Goal: Find specific page/section: Find specific page/section

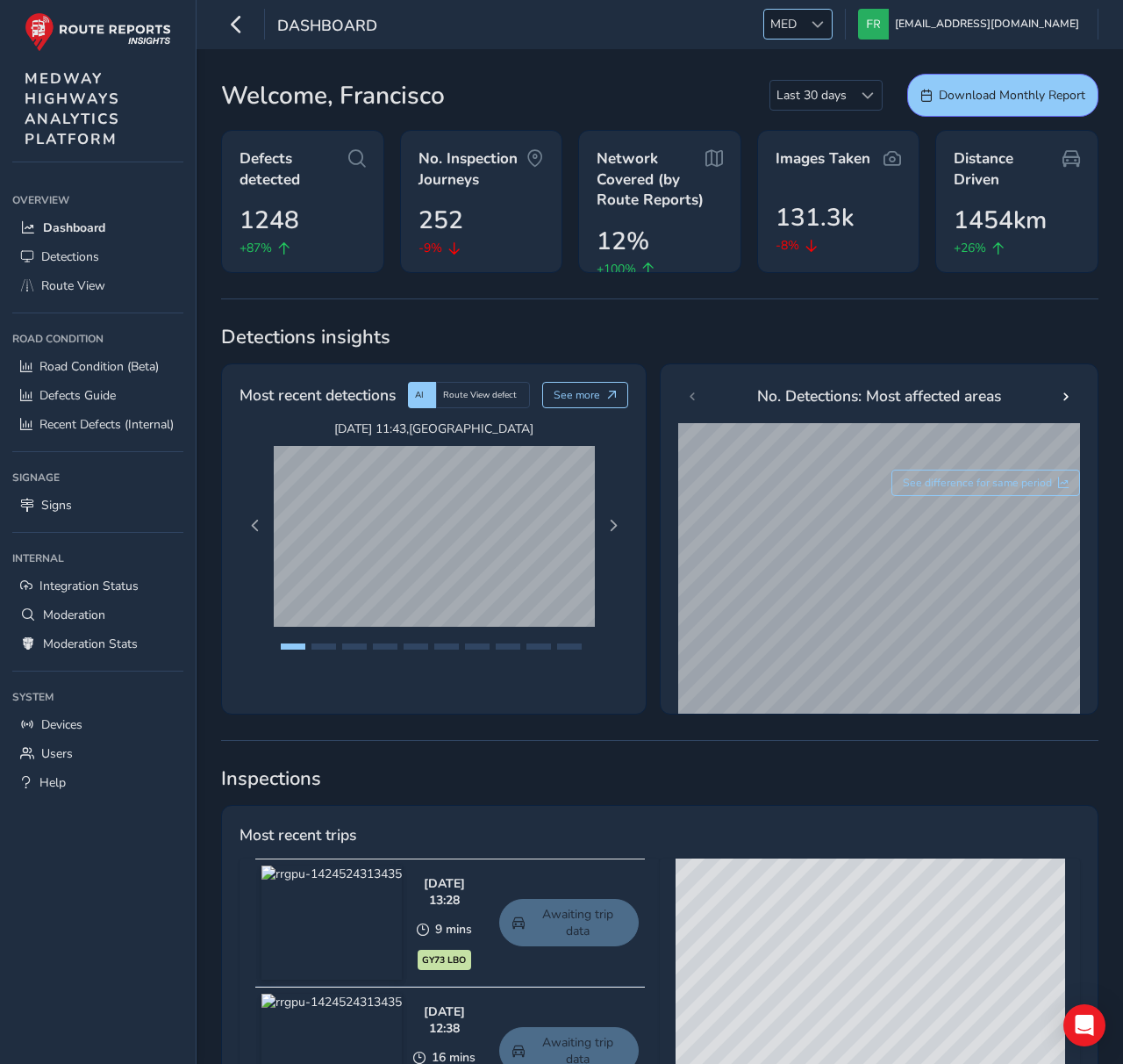
click at [824, 25] on span at bounding box center [818, 25] width 12 height 12
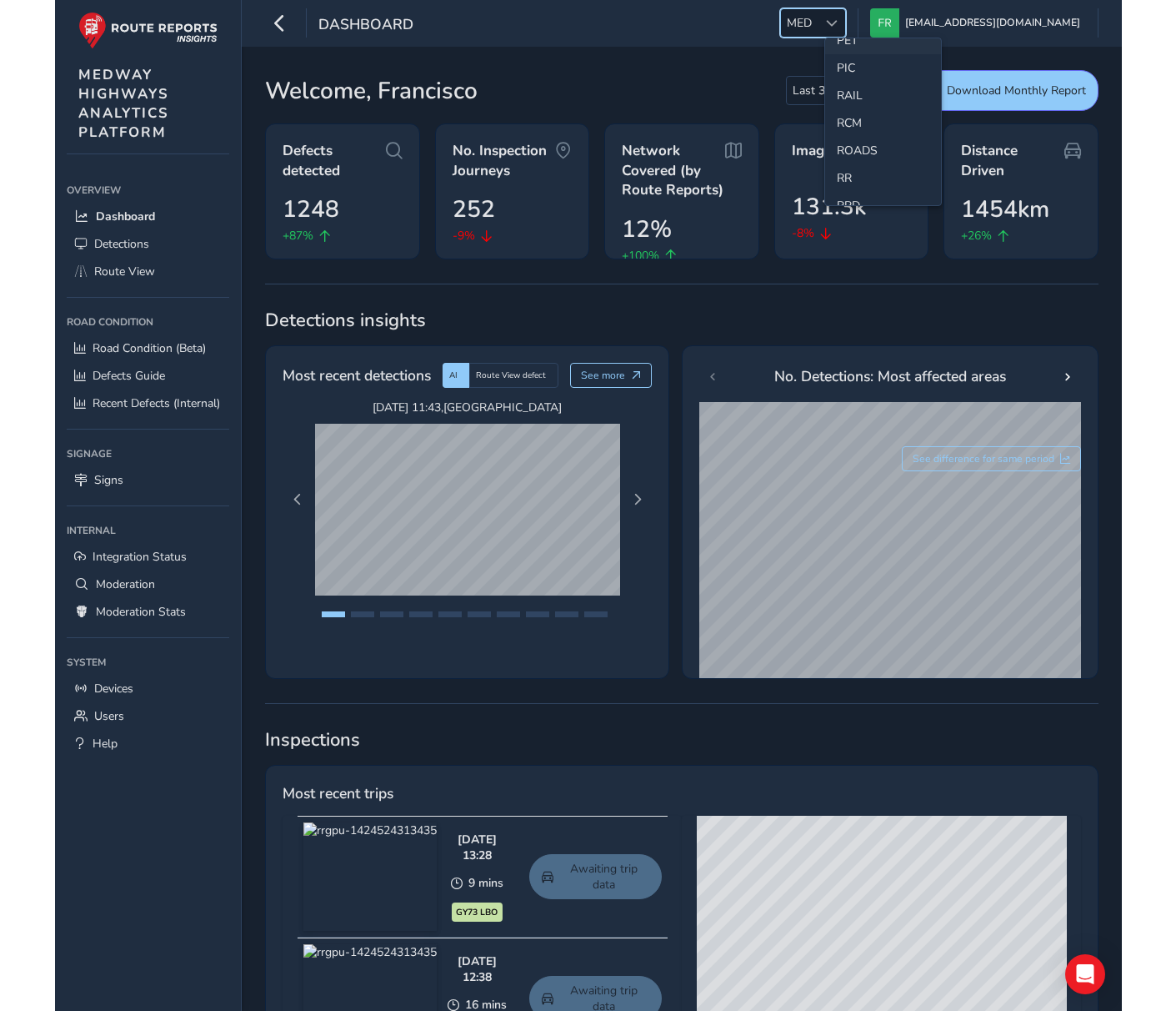
scroll to position [434, 0]
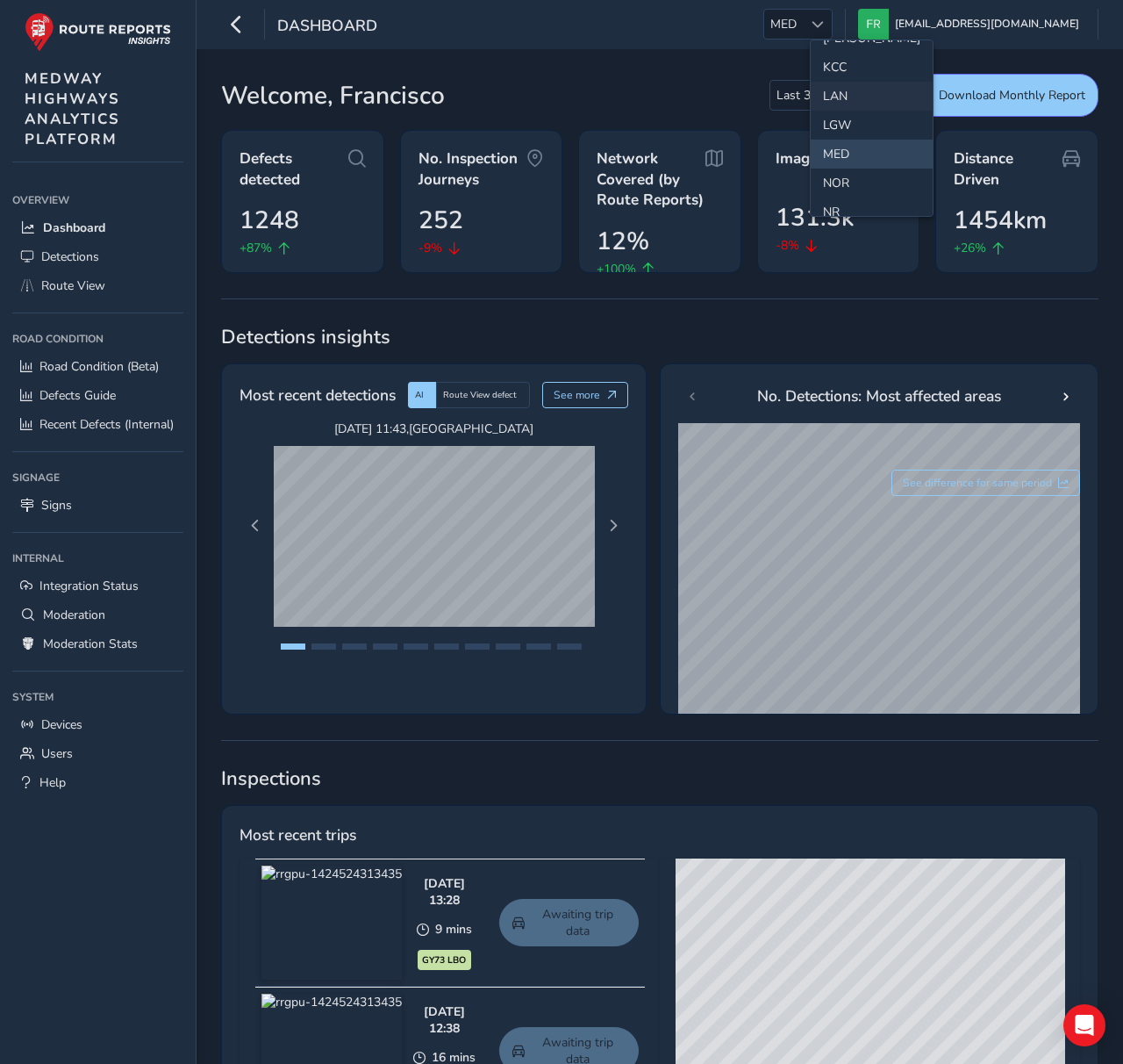
click at [841, 90] on li "LAN" at bounding box center [871, 96] width 122 height 29
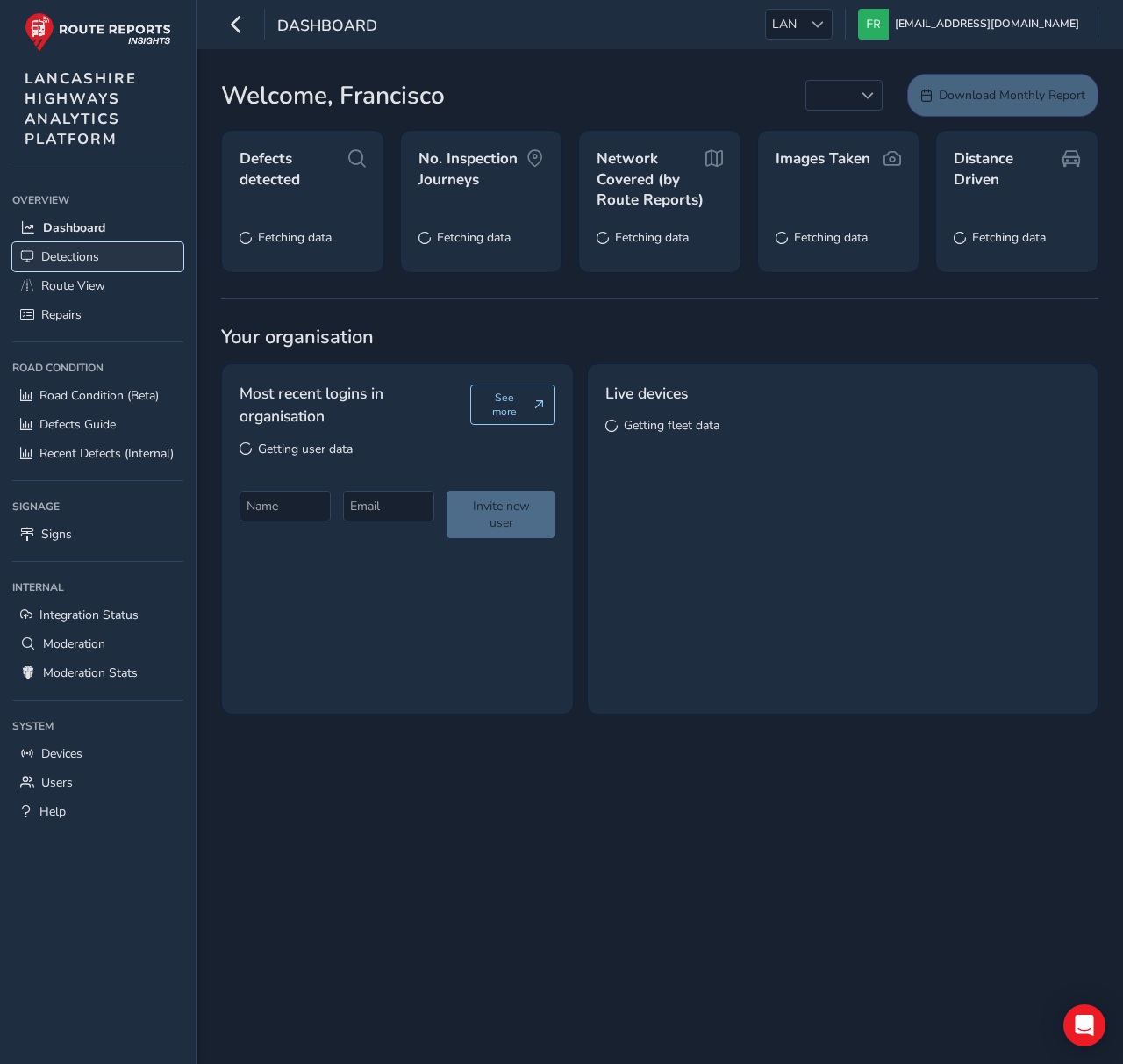
click at [136, 266] on link "Detections" at bounding box center [98, 256] width 171 height 29
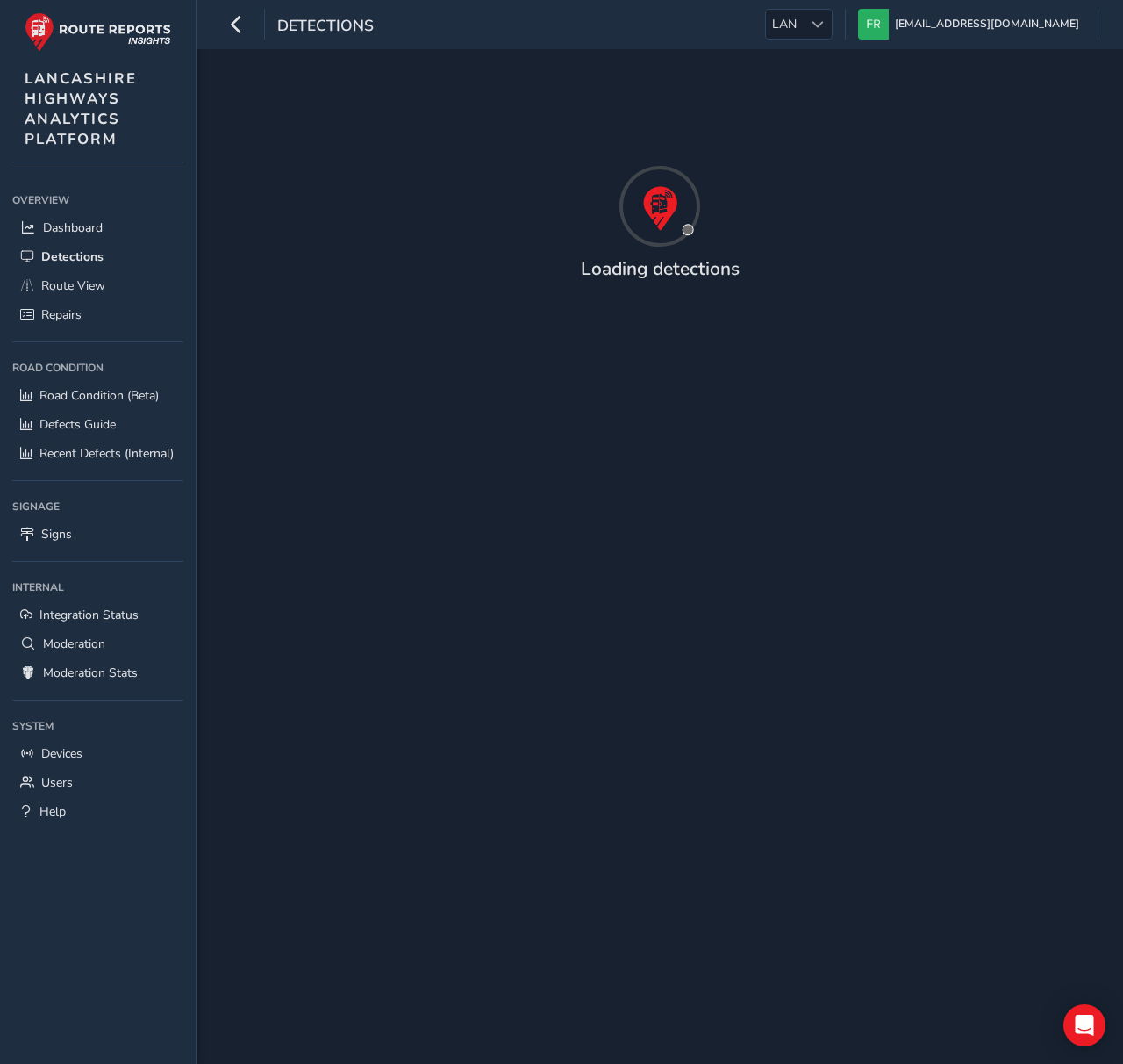
click at [56, 991] on div "Overview Overview Dashboard Detections Route View Repairs Road Condition Road C…" at bounding box center [98, 619] width 196 height 889
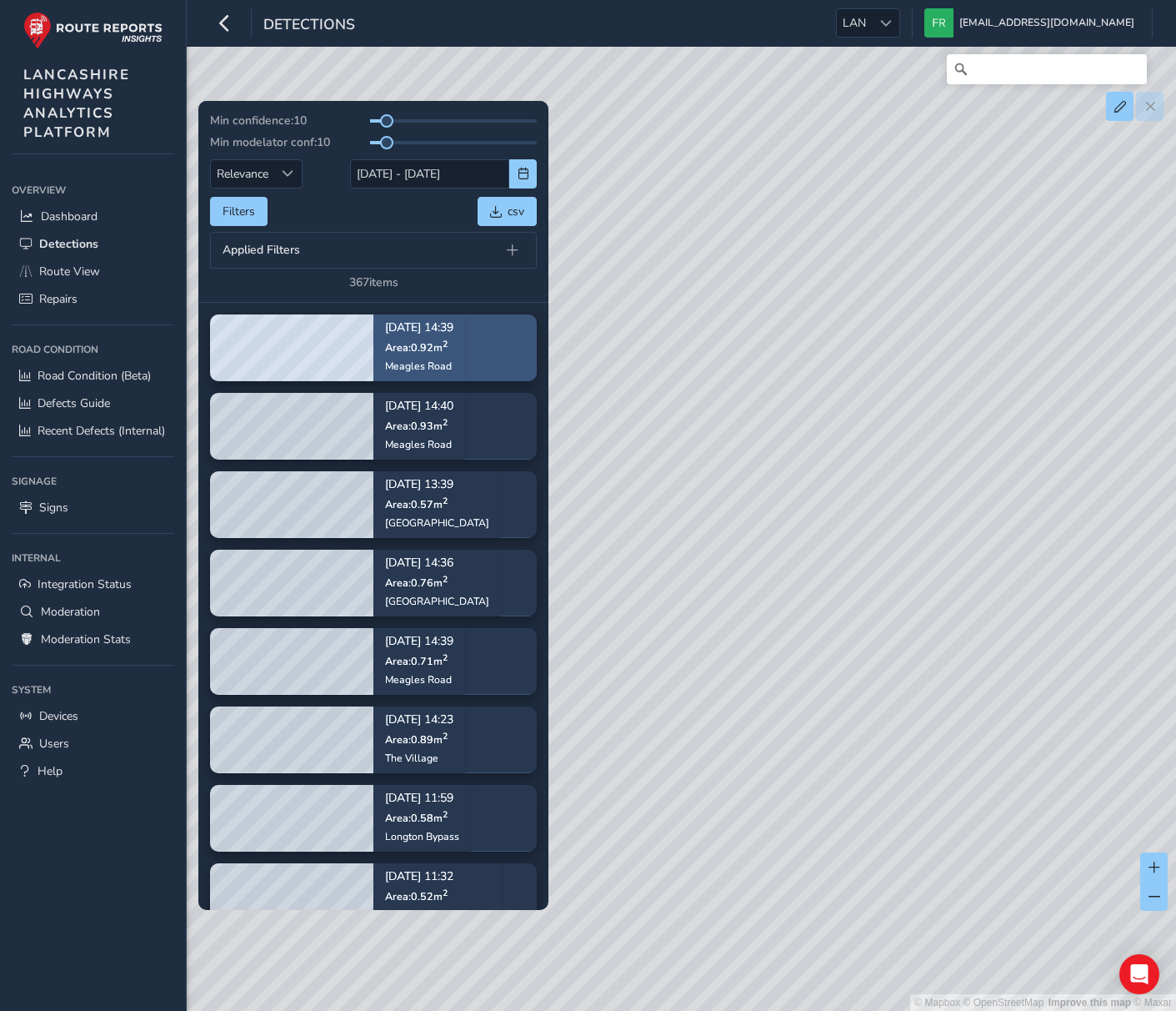
click at [448, 357] on div "[DATE] 14:39 Area: 0.92 m [STREET_ADDRESS]" at bounding box center [419, 348] width 68 height 74
